Goal: Task Accomplishment & Management: Manage account settings

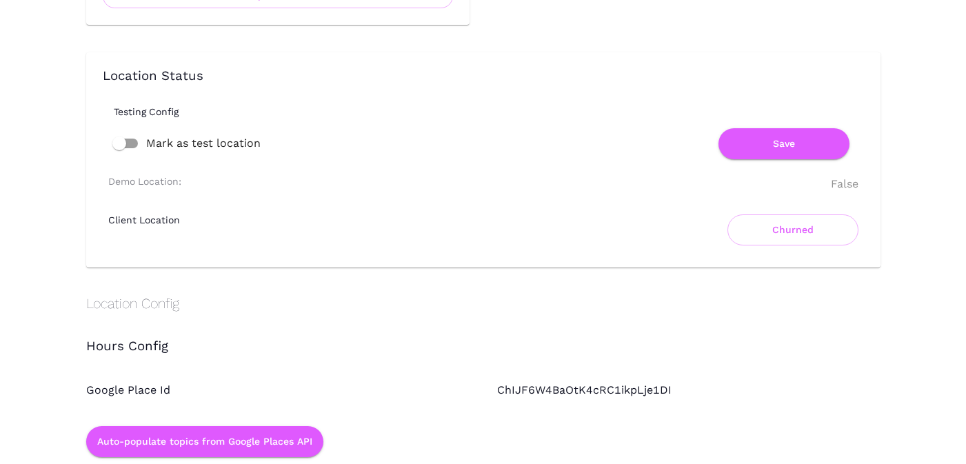
scroll to position [964, 0]
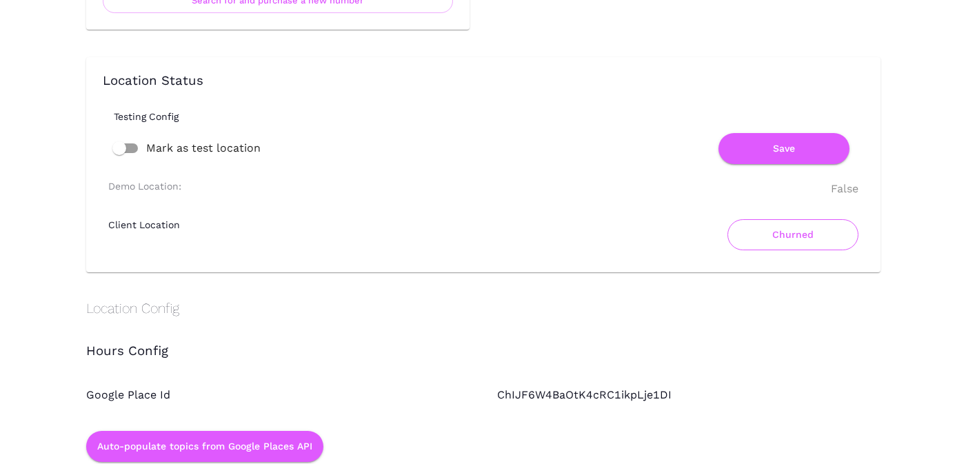
click at [784, 238] on button "Churned" at bounding box center [792, 234] width 131 height 31
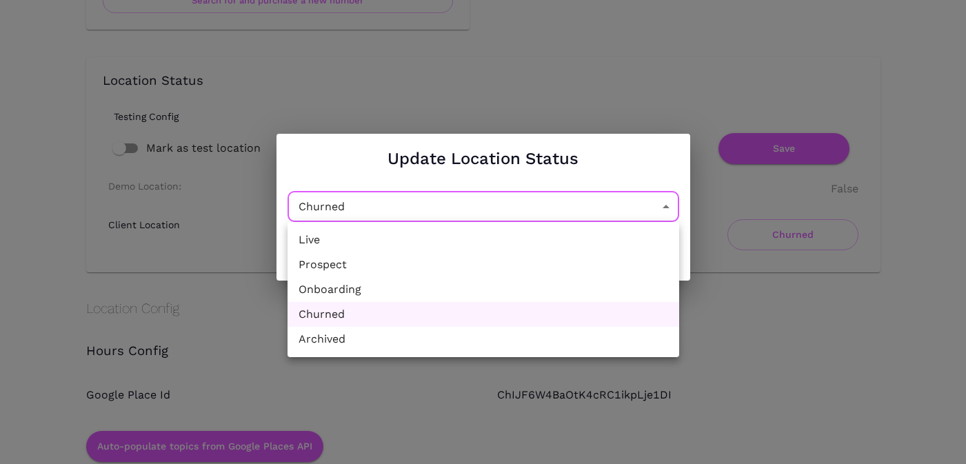
click at [633, 101] on div at bounding box center [483, 232] width 966 height 464
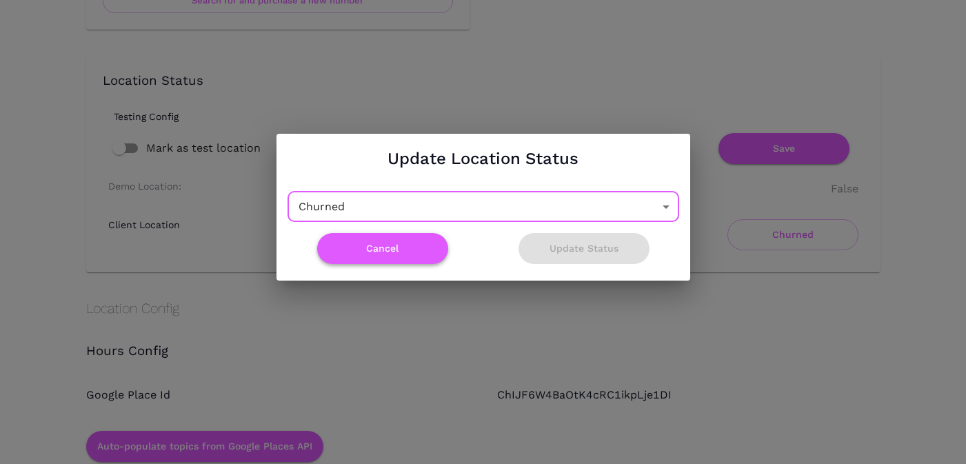
click at [405, 253] on button "Cancel" at bounding box center [382, 248] width 131 height 31
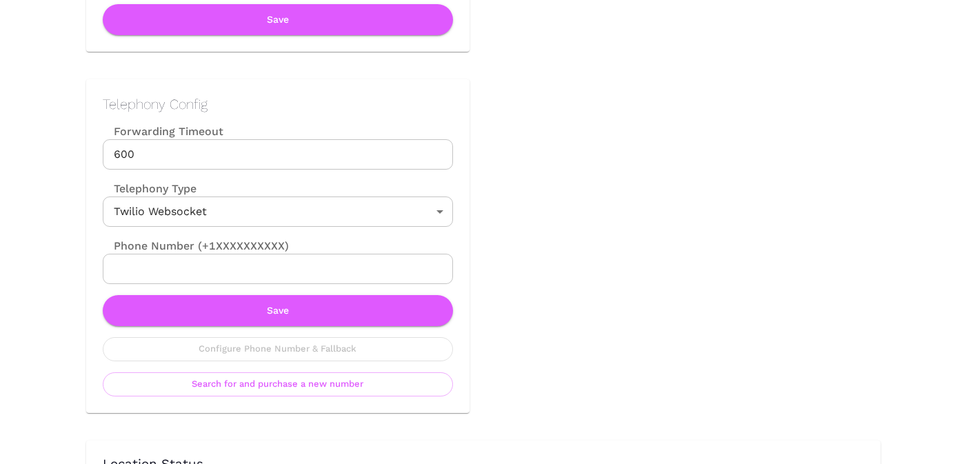
scroll to position [581, 0]
